Goal: Information Seeking & Learning: Check status

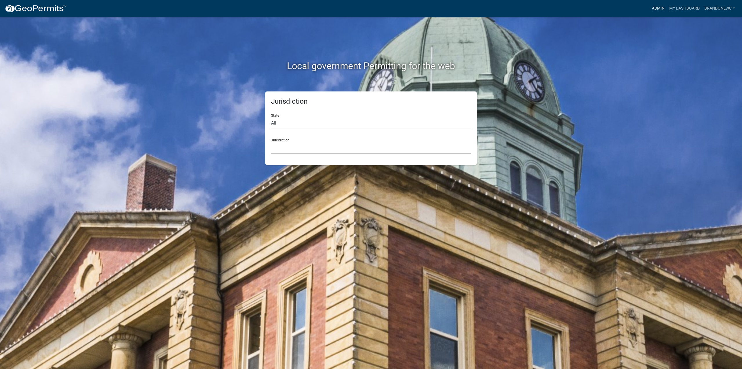
click at [654, 9] on link "Admin" at bounding box center [658, 8] width 17 height 11
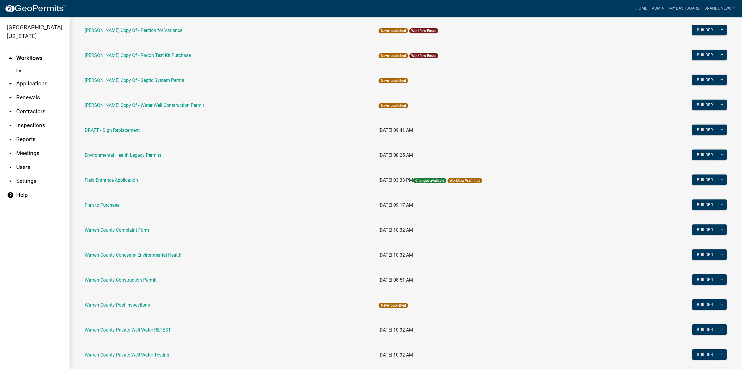
scroll to position [116, 0]
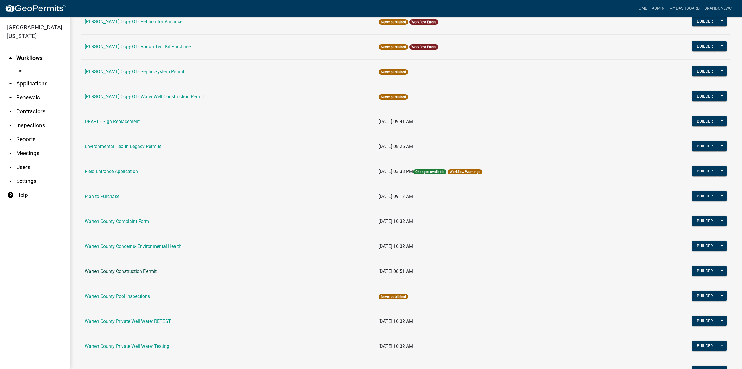
click at [154, 271] on link "Warren County Construction Permit" at bounding box center [121, 271] width 72 height 6
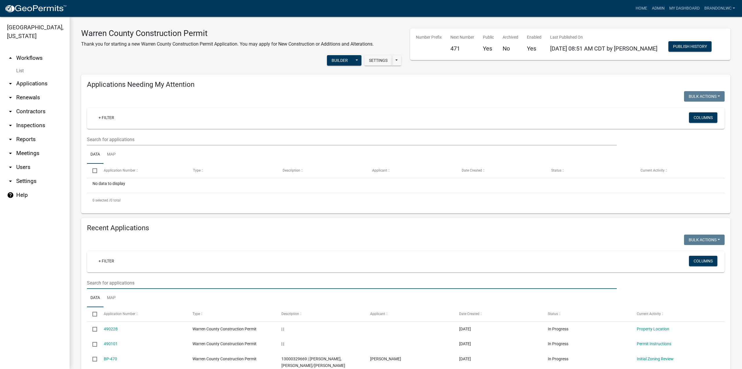
click at [125, 288] on input "text" at bounding box center [352, 283] width 530 height 12
type input "13000313260"
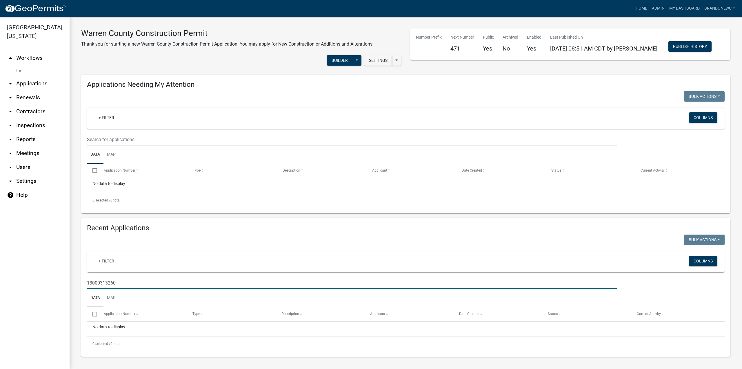
scroll to position [8, 0]
drag, startPoint x: 137, startPoint y: 285, endPoint x: 49, endPoint y: 278, distance: 88.1
click at [49, 278] on div "Warren County, Iowa arrow_drop_up Workflows List arrow_drop_down Applications S…" at bounding box center [371, 193] width 742 height 352
type input "oliver"
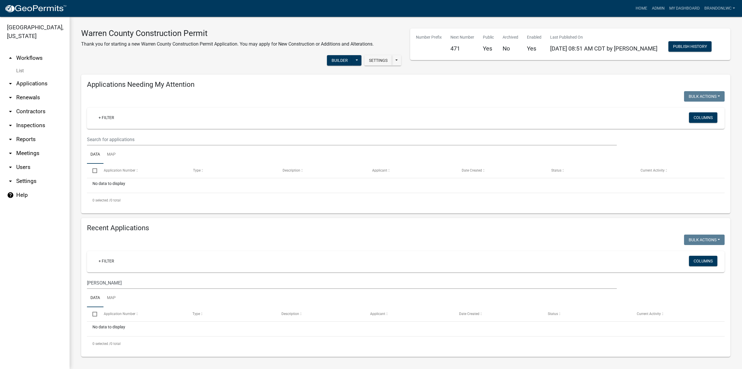
click at [269, 242] on div "Recent Applications Bulk Actions Void Expire Lock Withdraw + Filter Columns oli…" at bounding box center [405, 287] width 649 height 139
click at [30, 160] on link "arrow_drop_down Users" at bounding box center [35, 167] width 70 height 14
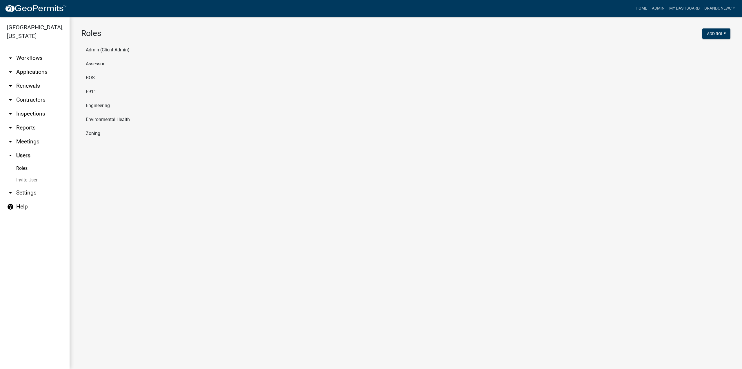
click at [37, 65] on link "arrow_drop_down Applications" at bounding box center [35, 72] width 70 height 14
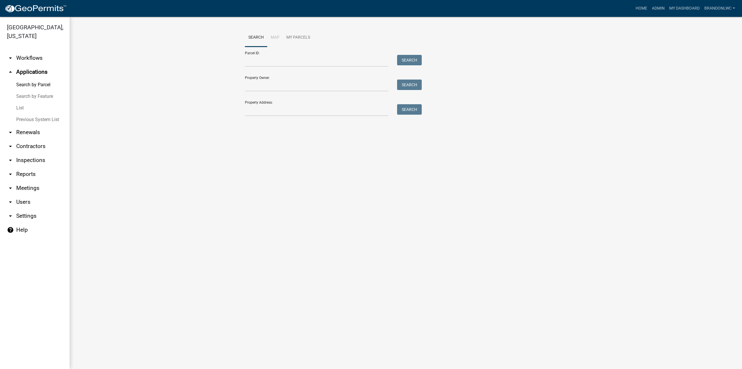
click at [26, 51] on link "arrow_drop_down Workflows" at bounding box center [35, 58] width 70 height 14
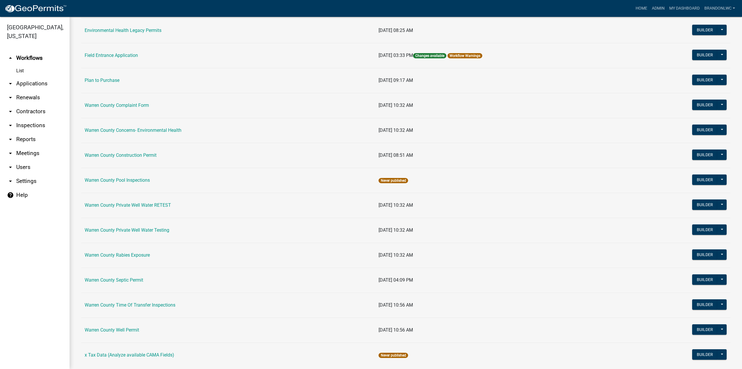
scroll to position [244, 0]
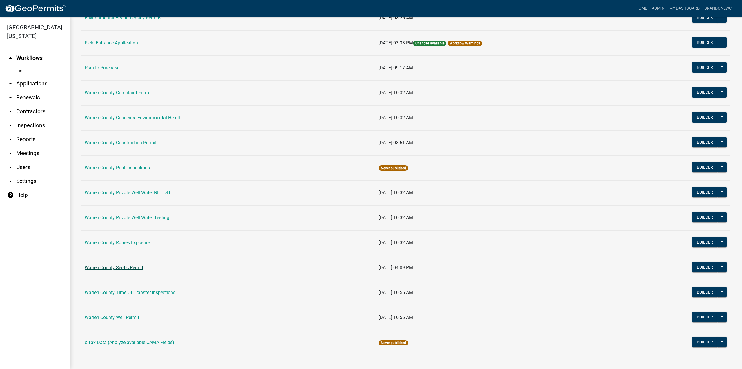
click at [130, 265] on link "Warren County Septic Permit" at bounding box center [114, 267] width 59 height 6
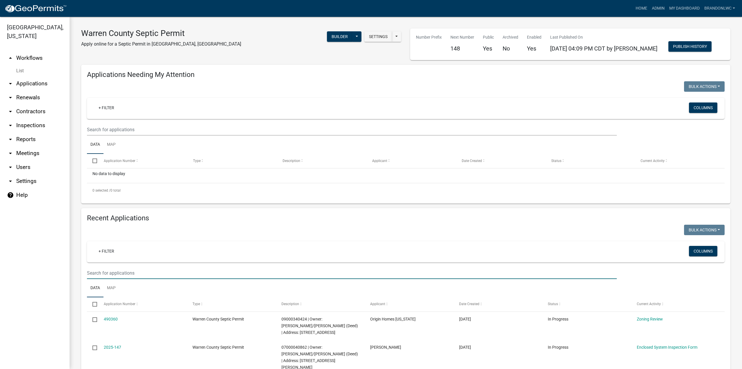
click at [140, 273] on input "text" at bounding box center [352, 273] width 530 height 12
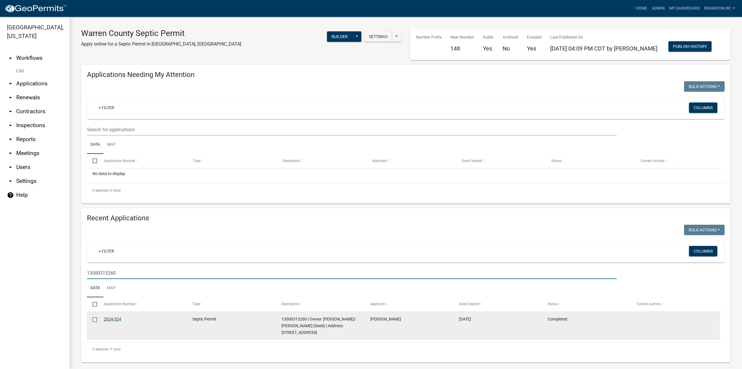
type input "13000313260"
click at [110, 320] on link "2024-524" at bounding box center [112, 318] width 17 height 5
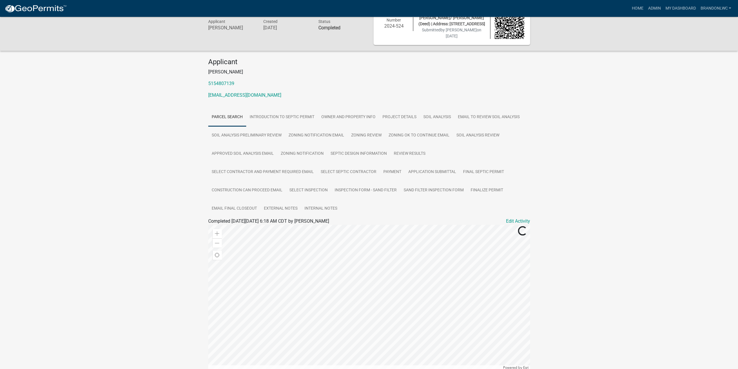
scroll to position [29, 0]
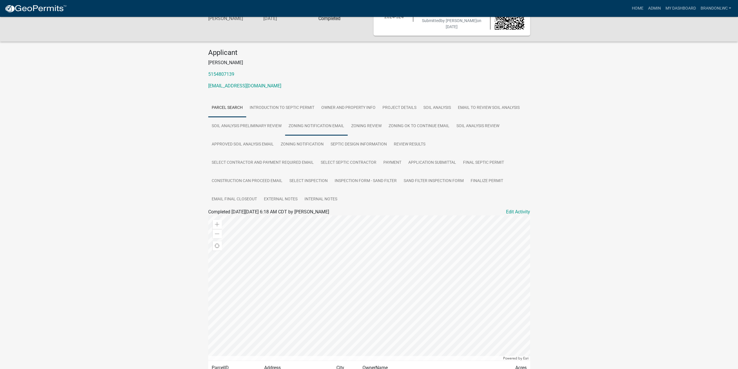
click at [311, 126] on link "Zoning Notification Email" at bounding box center [316, 126] width 63 height 19
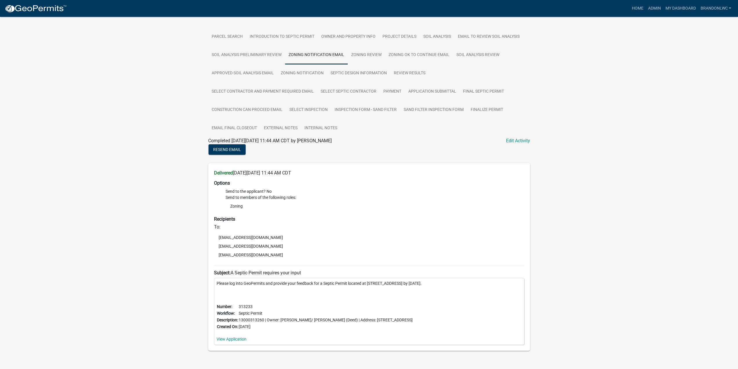
scroll to position [104, 0]
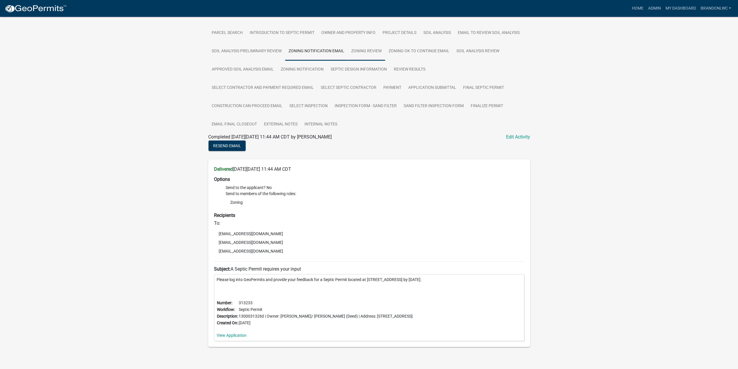
click at [368, 51] on link "Zoning Review" at bounding box center [366, 51] width 37 height 19
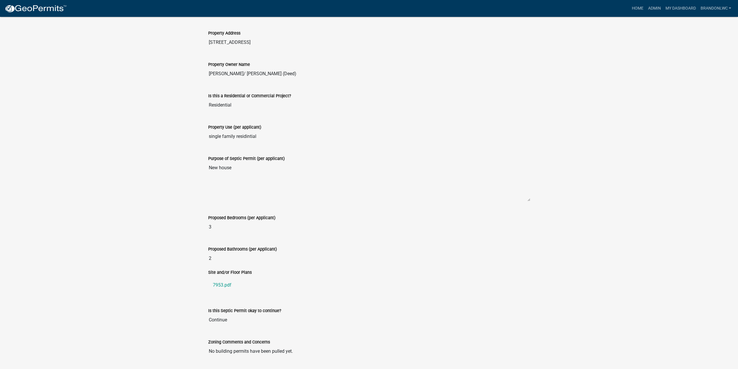
scroll to position [285, 0]
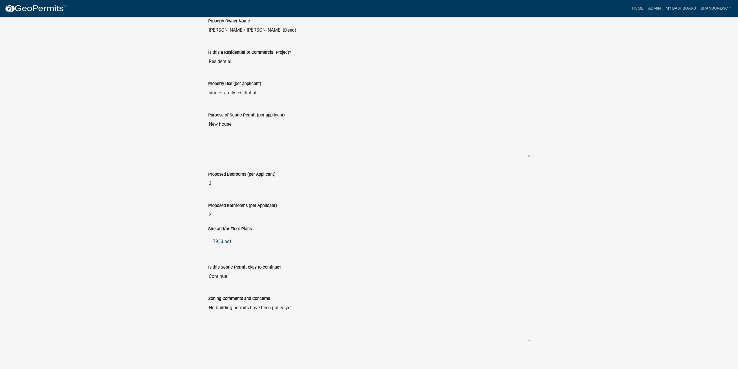
click at [223, 241] on link "7953.pdf" at bounding box center [369, 241] width 322 height 14
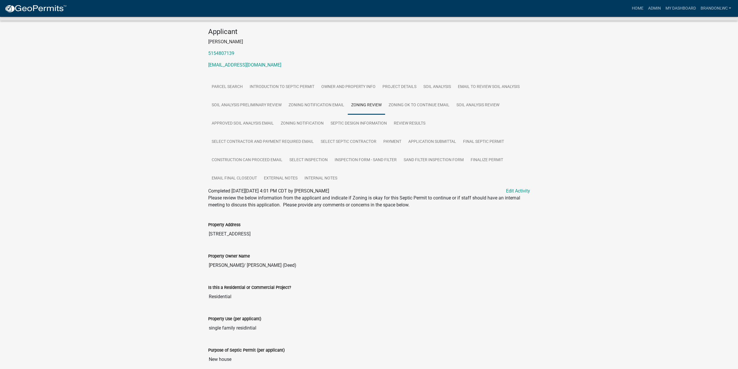
scroll to position [0, 0]
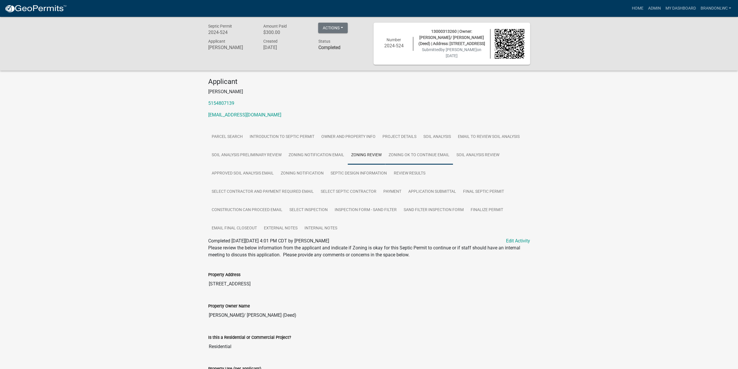
click at [406, 156] on link "Zoning OK to continue Email" at bounding box center [419, 155] width 68 height 19
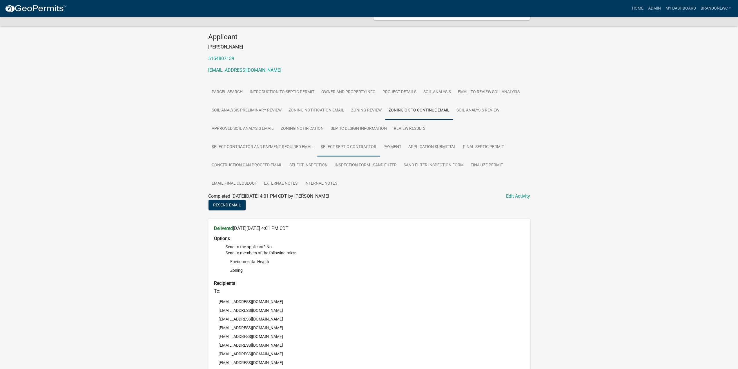
scroll to position [40, 0]
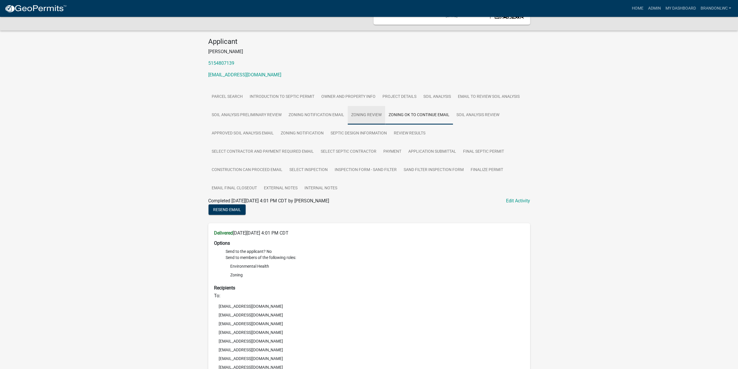
click at [372, 116] on link "Zoning Review" at bounding box center [366, 115] width 37 height 19
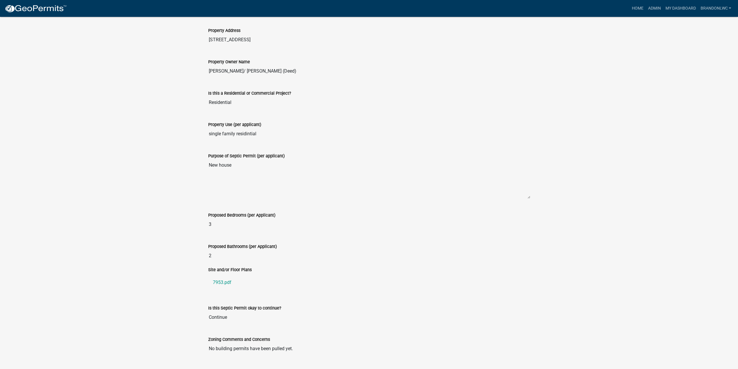
scroll to position [285, 0]
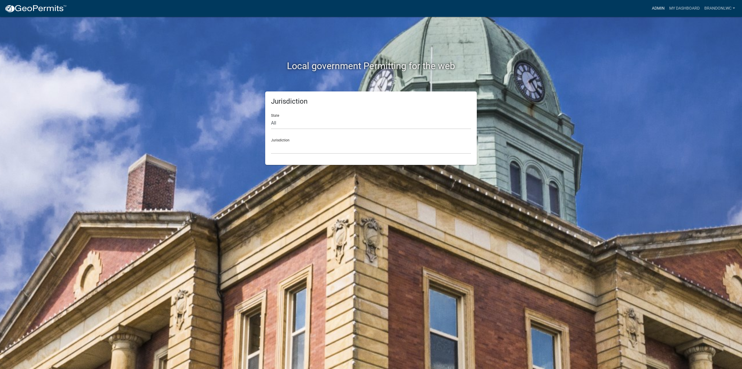
click at [662, 7] on link "Admin" at bounding box center [658, 8] width 17 height 11
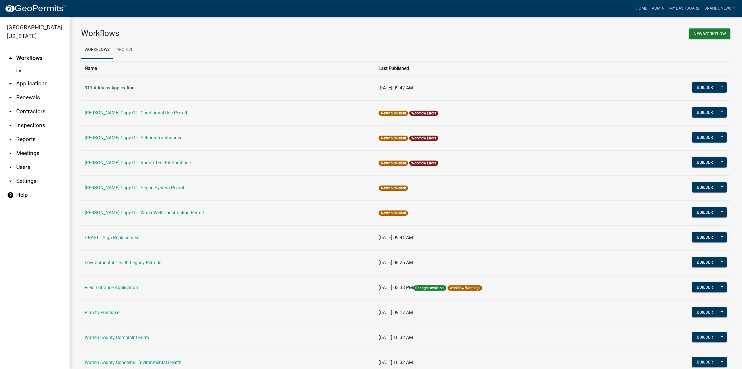
click at [135, 88] on link "911 Address Application" at bounding box center [110, 88] width 50 height 6
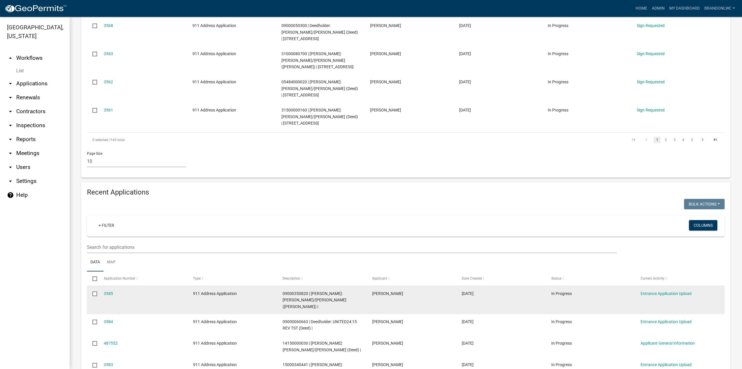
scroll to position [435, 0]
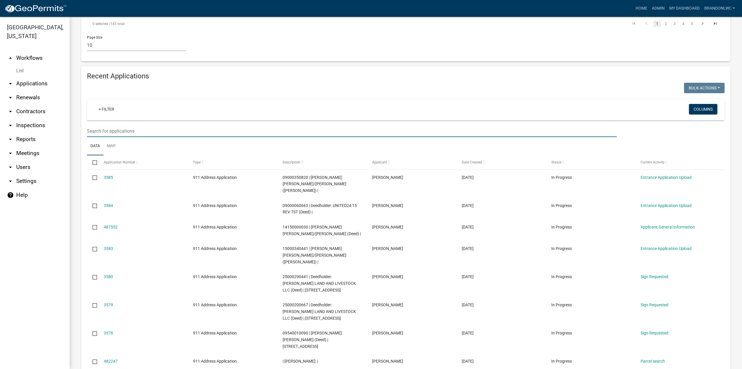
click at [122, 125] on input "text" at bounding box center [352, 131] width 530 height 12
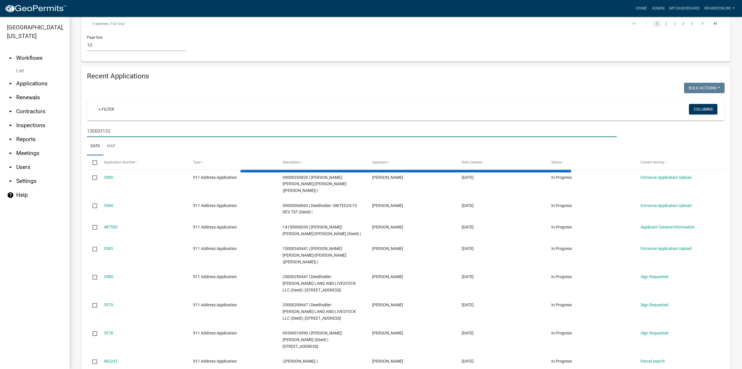
scroll to position [293, 0]
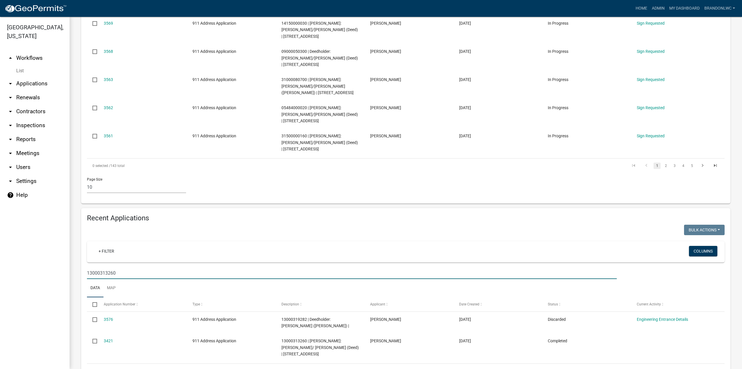
type input "13000313260"
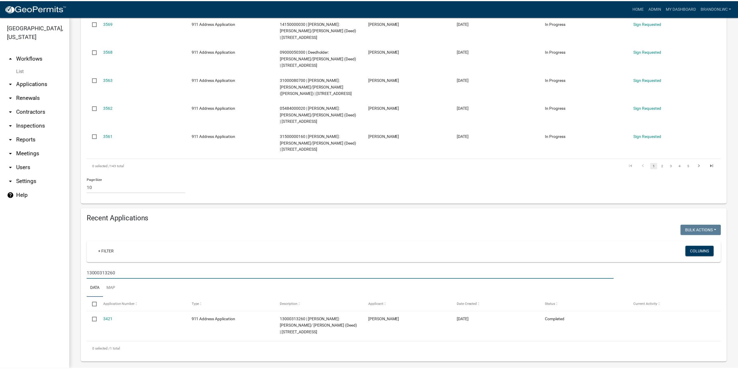
scroll to position [271, 0]
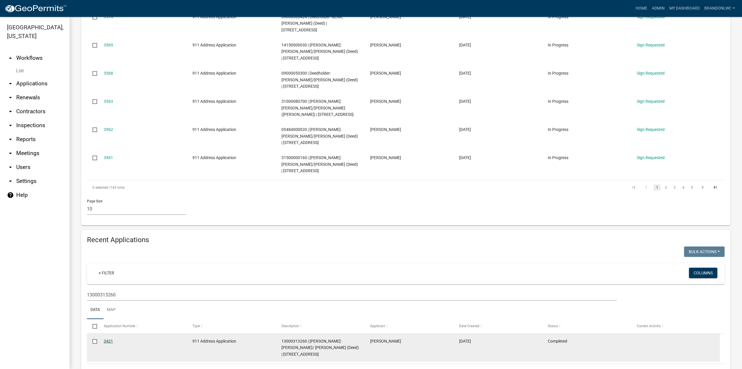
click at [109, 338] on link "3421" at bounding box center [108, 340] width 9 height 5
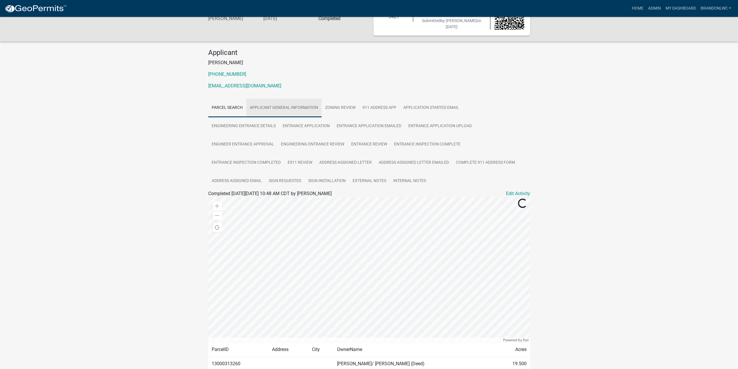
click at [281, 110] on link "Applicant General Information" at bounding box center [283, 108] width 75 height 19
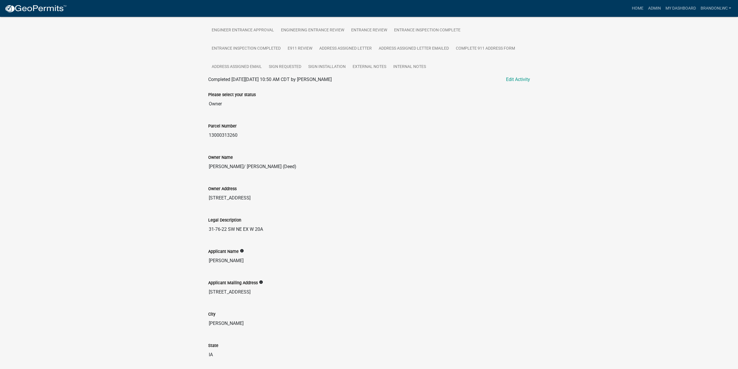
scroll to position [56, 0]
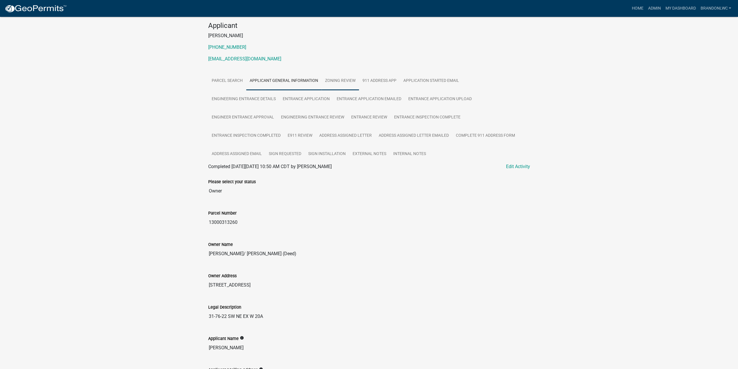
click at [340, 79] on link "Zoning Review" at bounding box center [340, 81] width 37 height 19
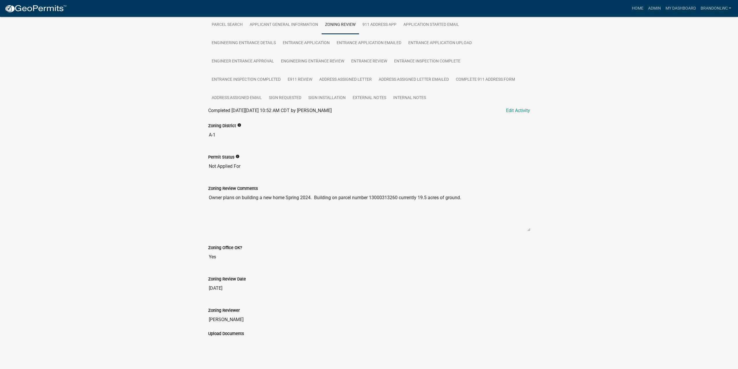
scroll to position [83, 0]
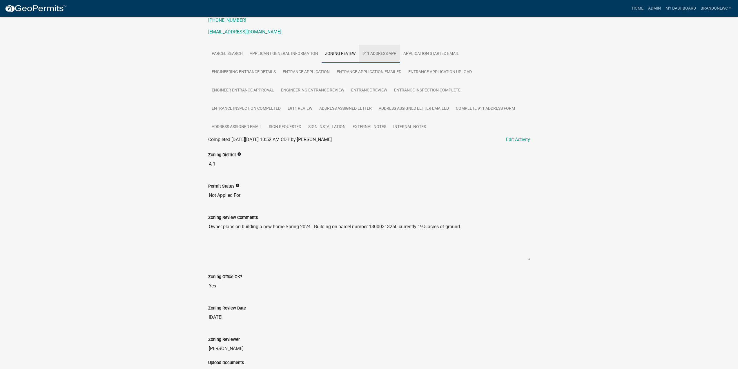
click at [384, 56] on link "911 Address App" at bounding box center [379, 54] width 41 height 19
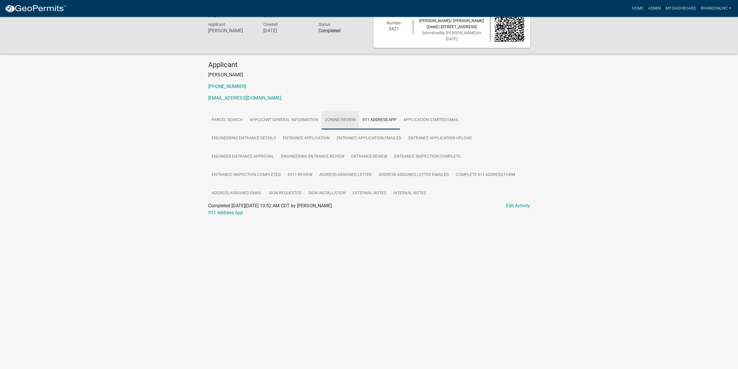
click at [339, 117] on link "Zoning Review" at bounding box center [340, 120] width 37 height 19
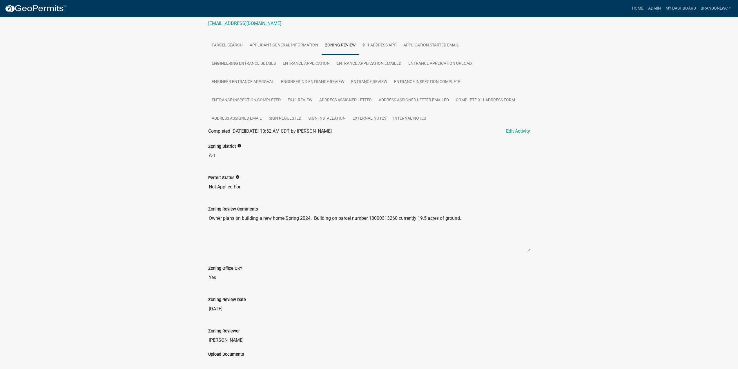
scroll to position [83, 0]
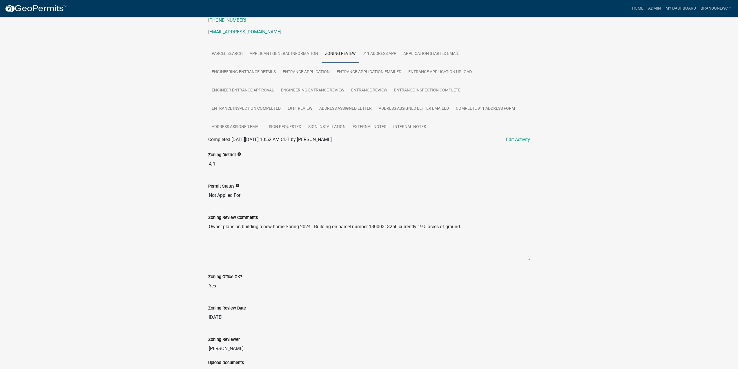
click at [94, 94] on div "911 Address Application 3421 Amount Paid $0.00 Actions Printer Friendly Recalcu…" at bounding box center [369, 163] width 738 height 458
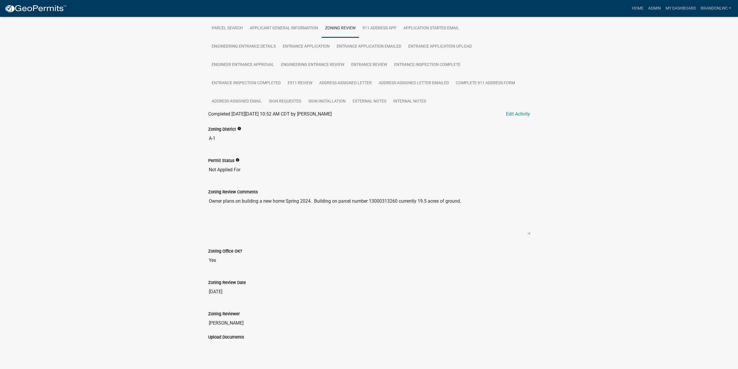
scroll to position [112, 0]
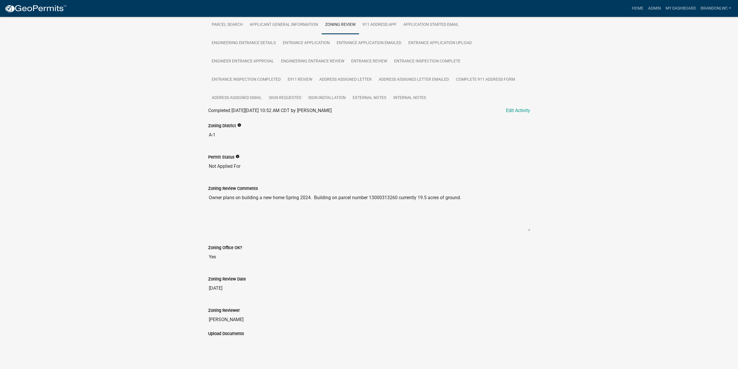
click at [171, 186] on div "911 Address Application 3421 Amount Paid $0.00 Actions Printer Friendly Recalcu…" at bounding box center [369, 134] width 738 height 458
click at [170, 177] on div "911 Address Application 3421 Amount Paid $0.00 Actions Printer Friendly Recalcu…" at bounding box center [369, 134] width 738 height 458
click at [169, 168] on div "911 Address Application 3421 Amount Paid $0.00 Actions Printer Friendly Recalcu…" at bounding box center [369, 134] width 738 height 458
click at [168, 153] on div "911 Address Application 3421 Amount Paid $0.00 Actions Printer Friendly Recalcu…" at bounding box center [369, 134] width 738 height 458
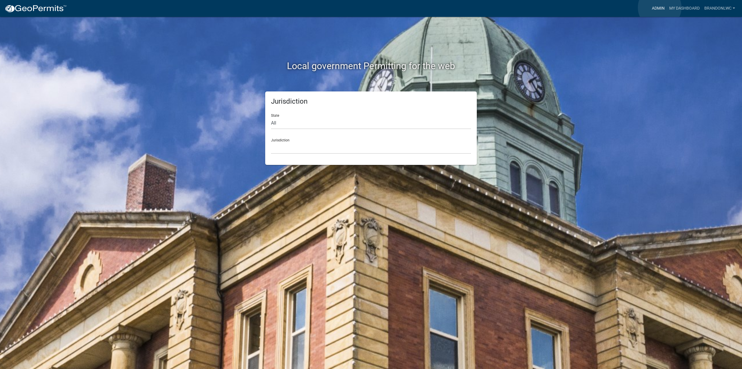
click at [660, 8] on link "Admin" at bounding box center [658, 8] width 17 height 11
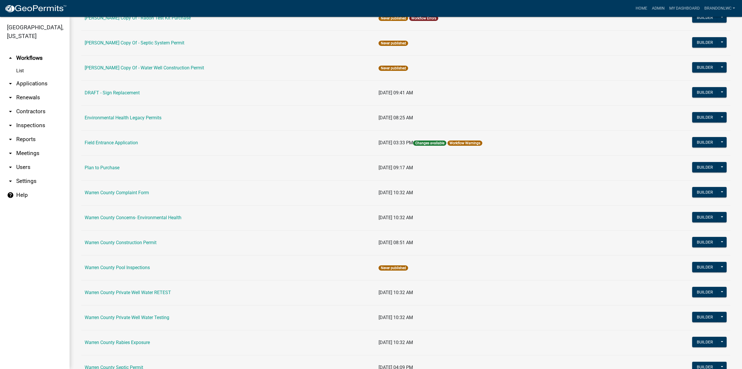
scroll to position [145, 0]
click at [154, 216] on link "Warren County Concerns- Environmental Health" at bounding box center [133, 217] width 97 height 6
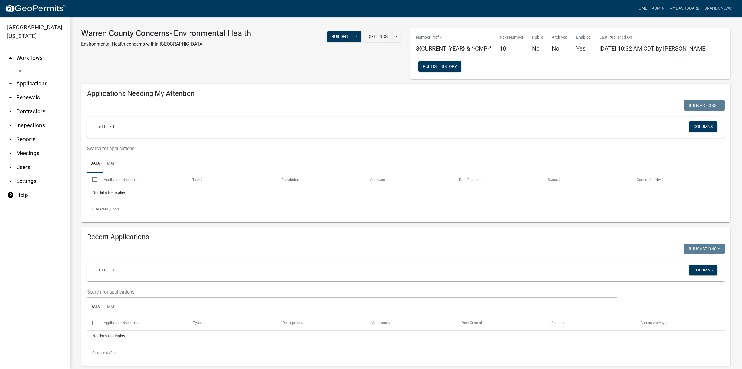
scroll to position [8, 0]
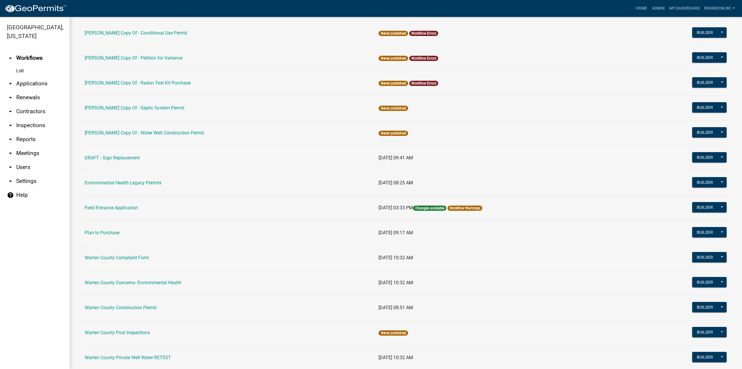
scroll to position [145, 0]
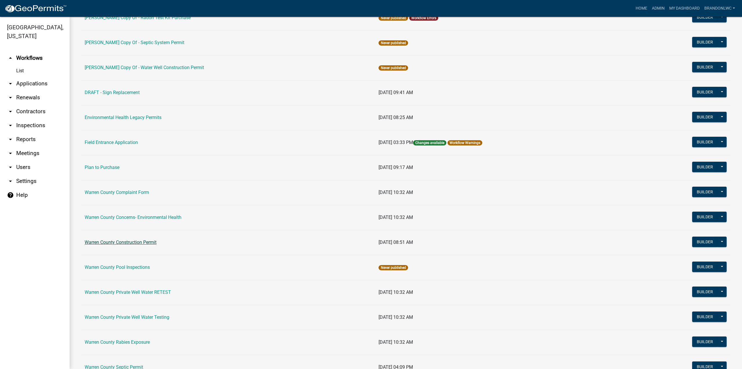
click at [143, 240] on link "Warren County Construction Permit" at bounding box center [121, 242] width 72 height 6
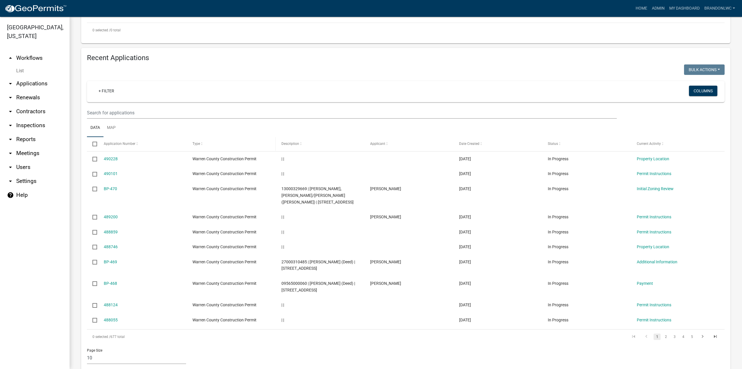
scroll to position [196, 0]
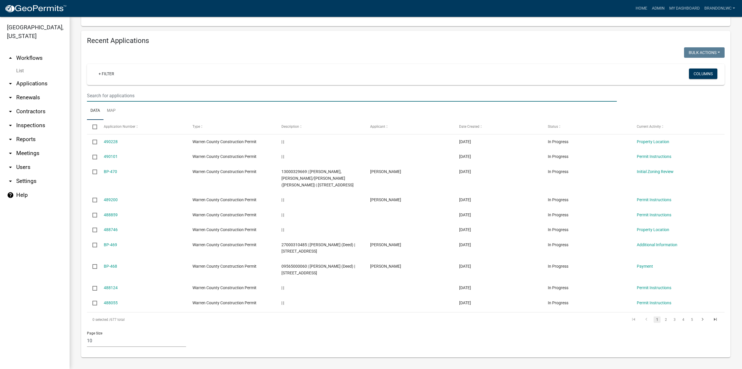
click at [155, 92] on input "text" at bounding box center [352, 96] width 530 height 12
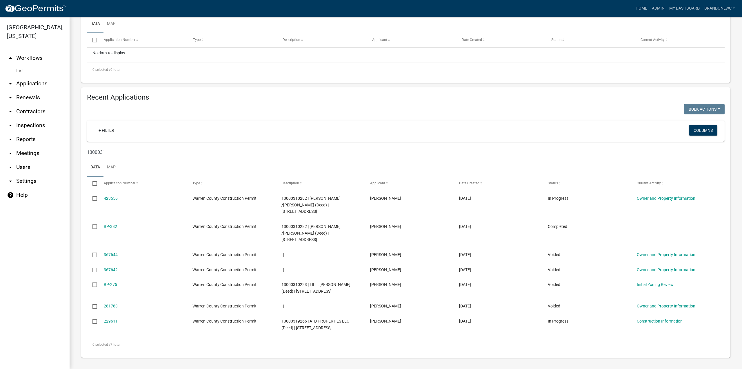
scroll to position [140, 0]
type input "13000313260"
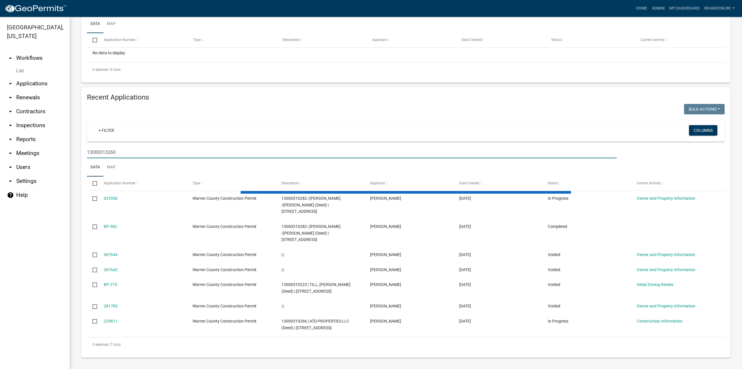
scroll to position [8, 0]
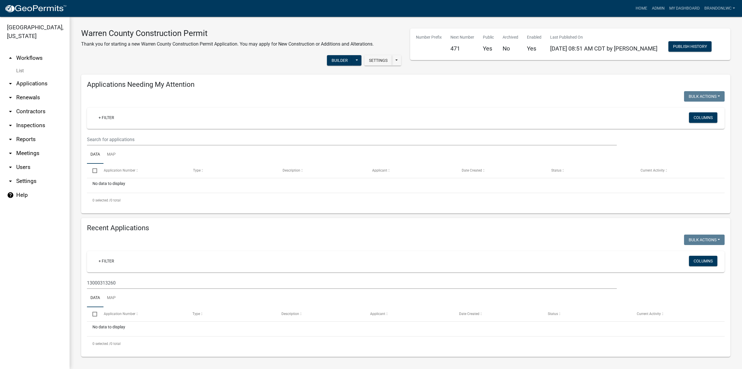
click at [289, 52] on div "Settings Start Application URL Start Application URL With Parcel ID Builder Pub…" at bounding box center [241, 61] width 329 height 18
